Goal: Find contact information: Find contact information

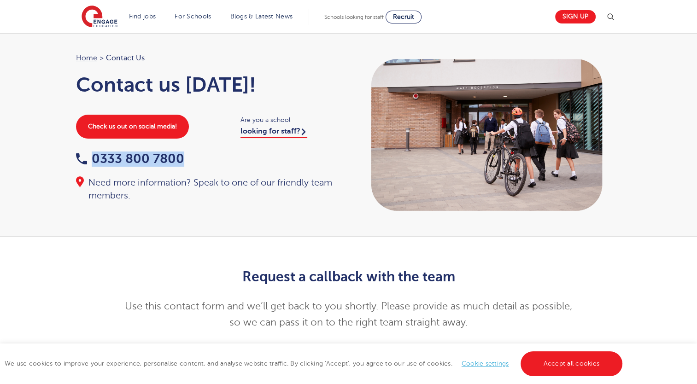
drag, startPoint x: 188, startPoint y: 165, endPoint x: 94, endPoint y: 161, distance: 94.1
click at [94, 161] on div "0333 800 7800" at bounding box center [208, 160] width 264 height 14
copy link "0333 800 7800"
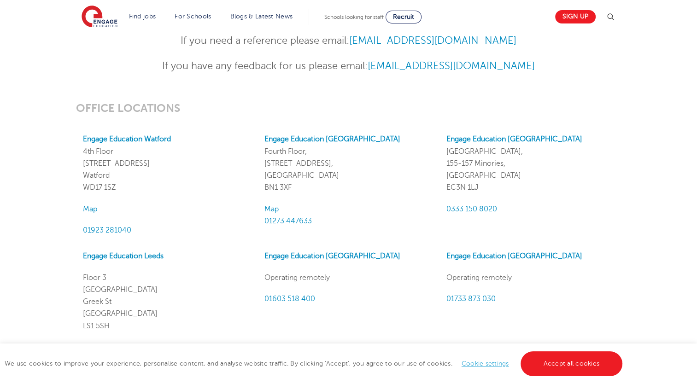
scroll to position [691, 0]
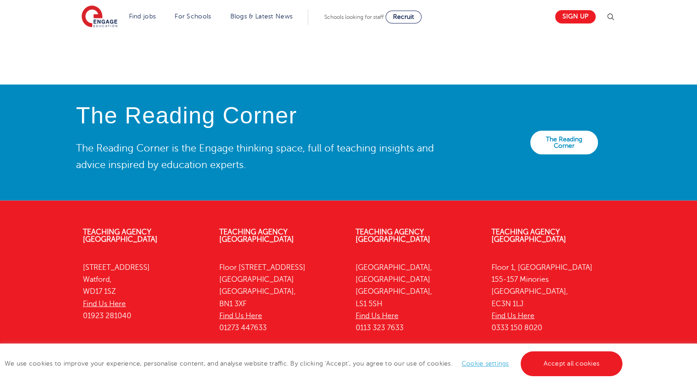
scroll to position [2031, 0]
